Goal: Task Accomplishment & Management: Use online tool/utility

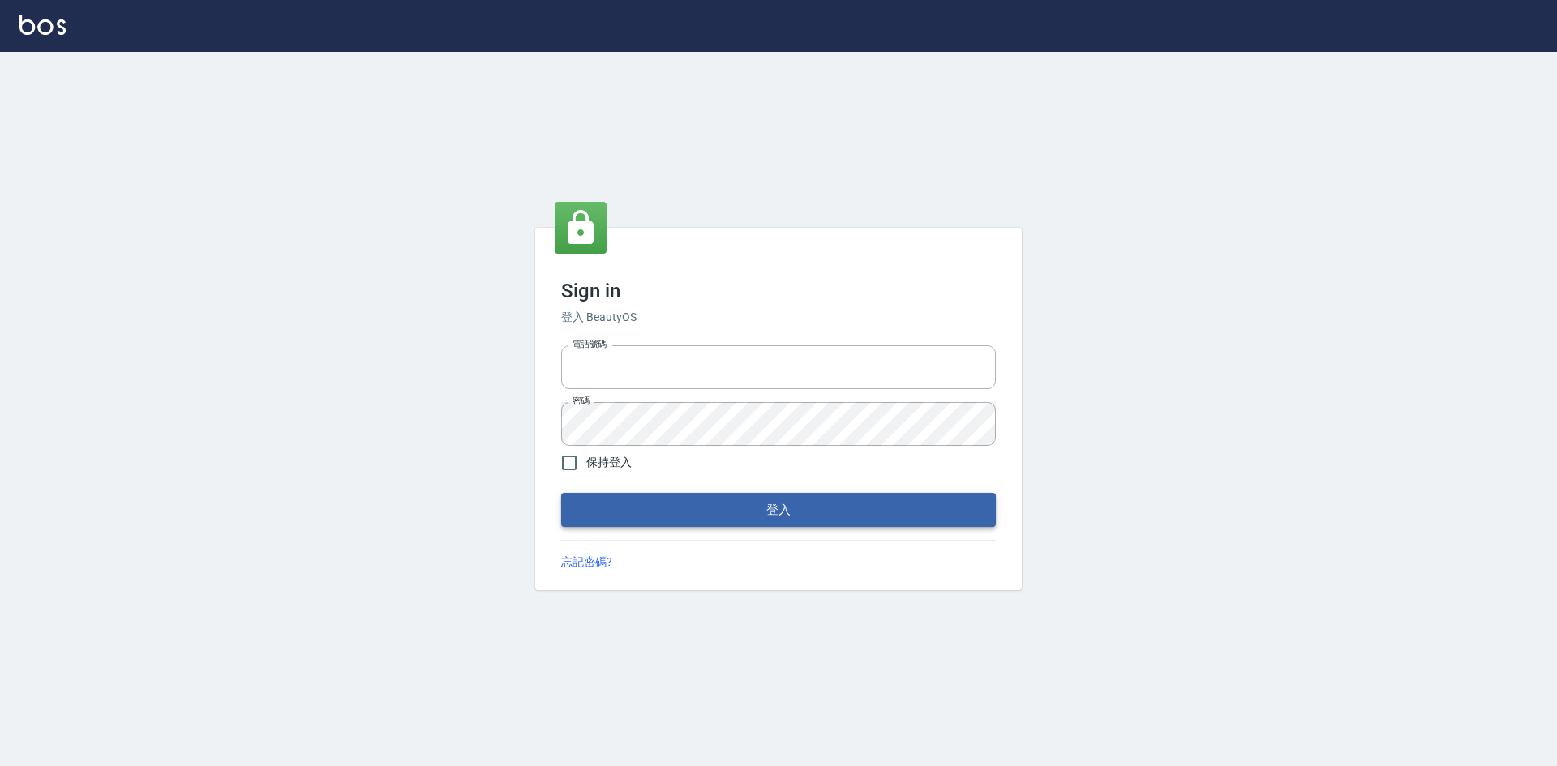
type input "0963852741"
click at [575, 525] on button "登入" at bounding box center [778, 510] width 435 height 34
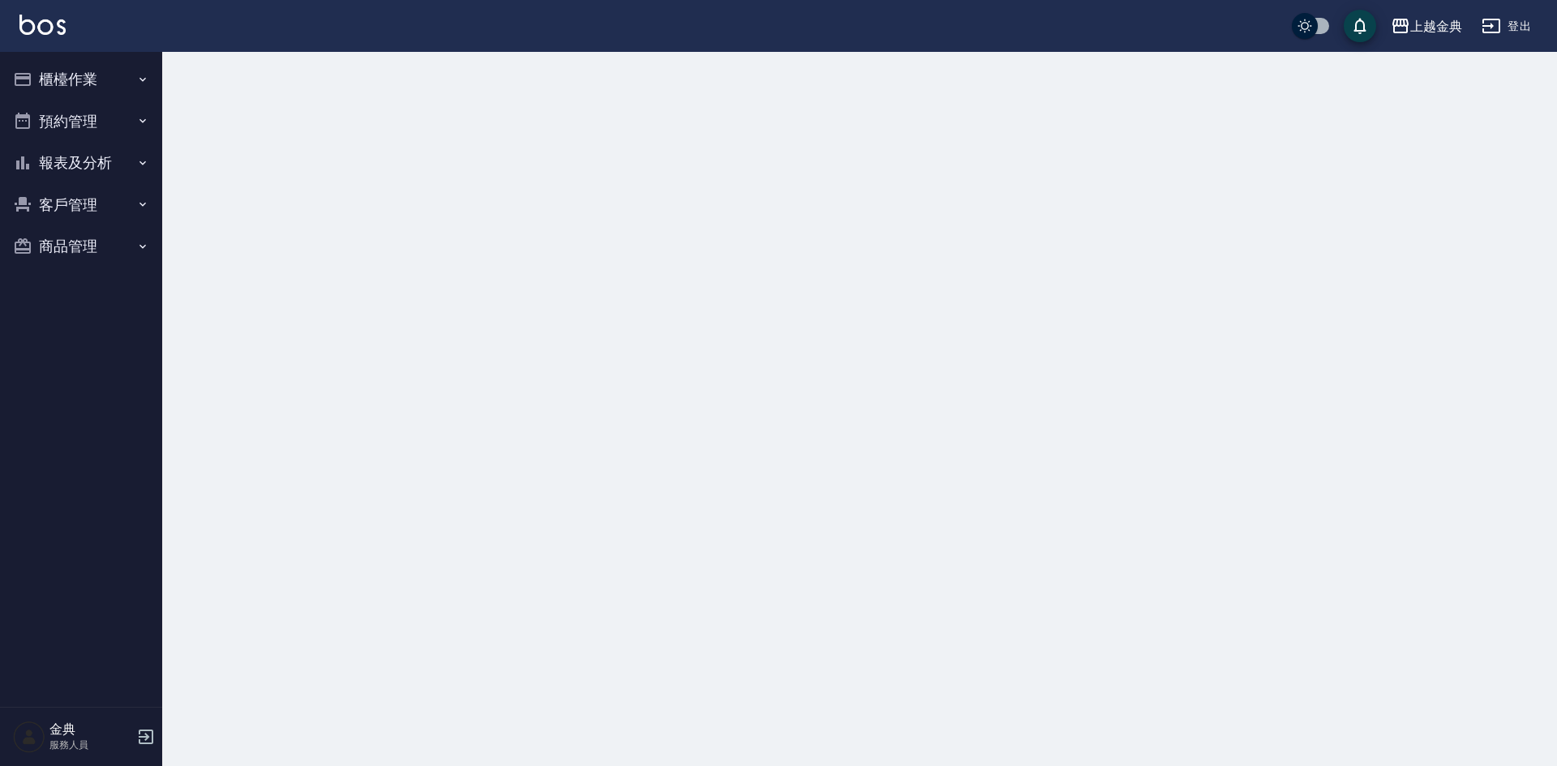
click at [95, 81] on button "櫃檯作業" at bounding box center [80, 79] width 149 height 42
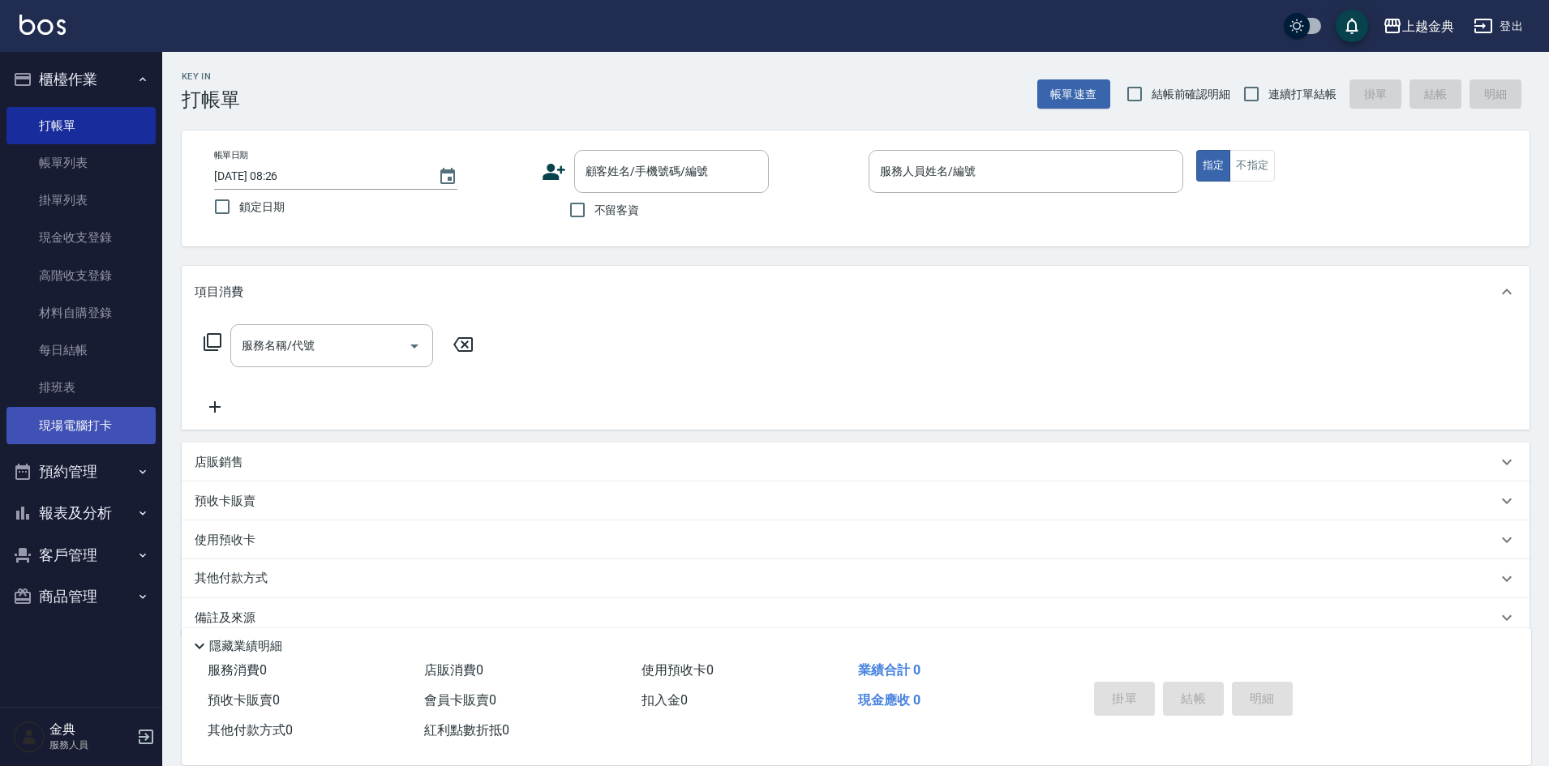
click at [87, 420] on link "現場電腦打卡" at bounding box center [80, 425] width 149 height 37
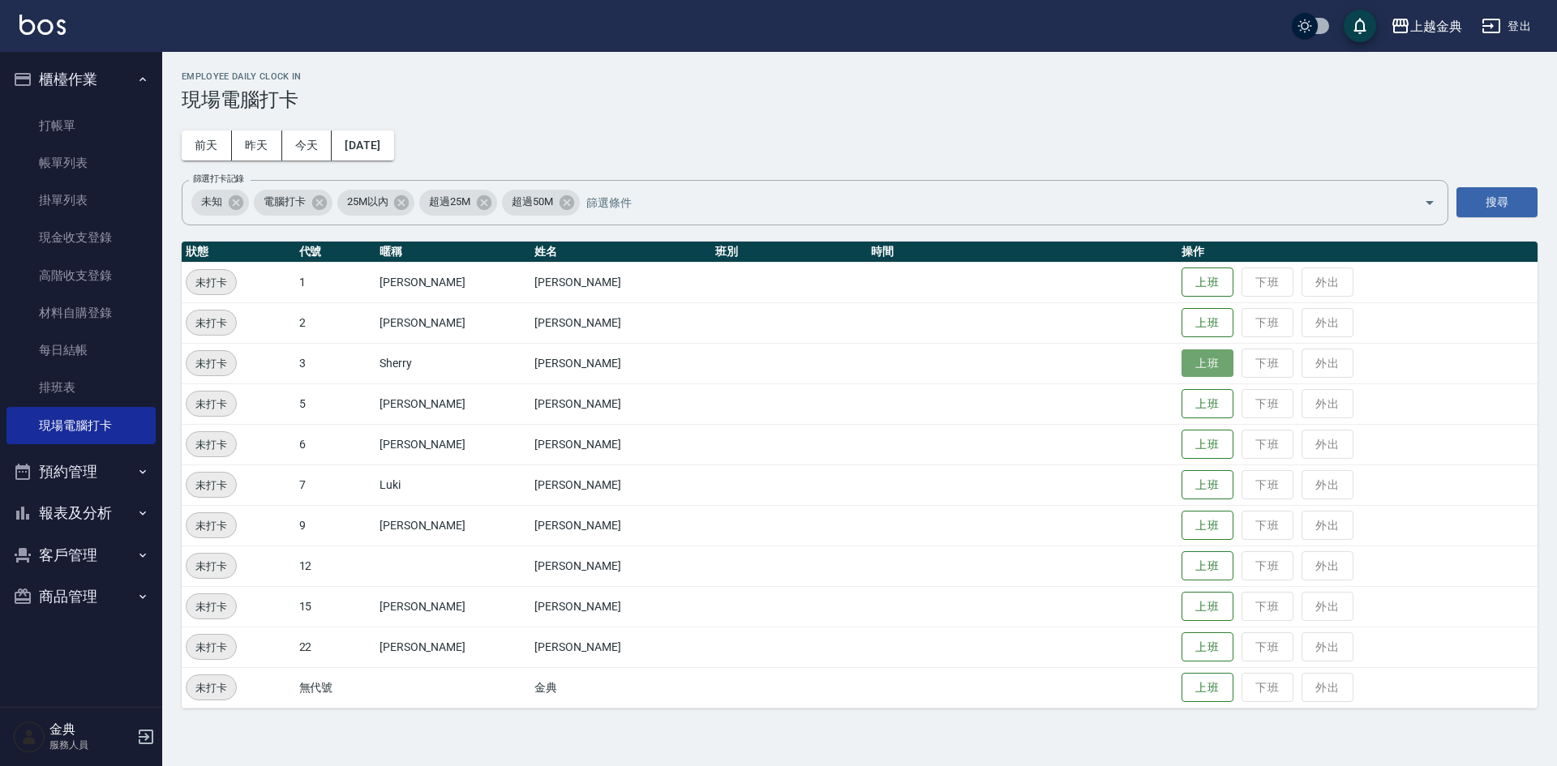
click at [1181, 361] on button "上班" at bounding box center [1207, 363] width 52 height 28
